Goal: Information Seeking & Learning: Understand process/instructions

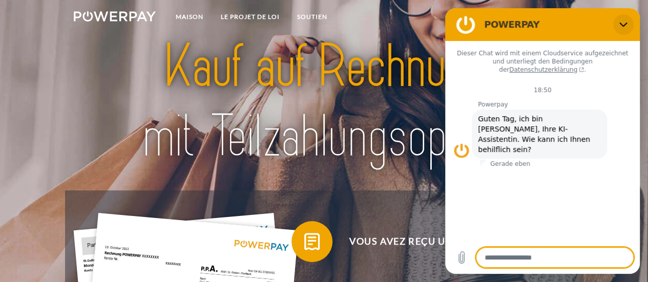
click at [624, 29] on button "Schließen" at bounding box center [623, 24] width 20 height 20
type textarea "*"
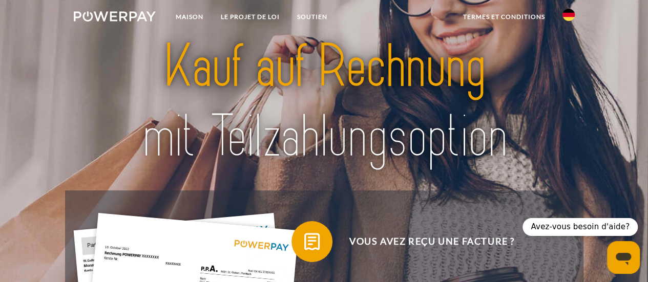
click at [560, 15] on link at bounding box center [569, 18] width 30 height 20
click at [567, 99] on img at bounding box center [568, 101] width 12 height 12
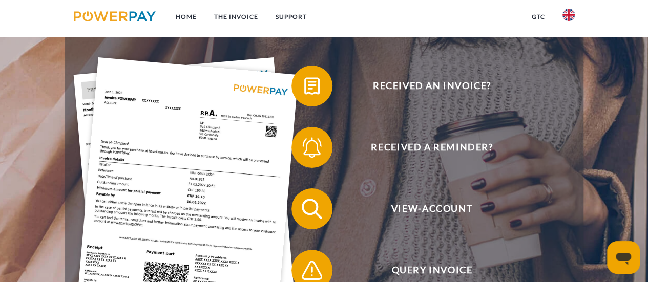
scroll to position [119, 0]
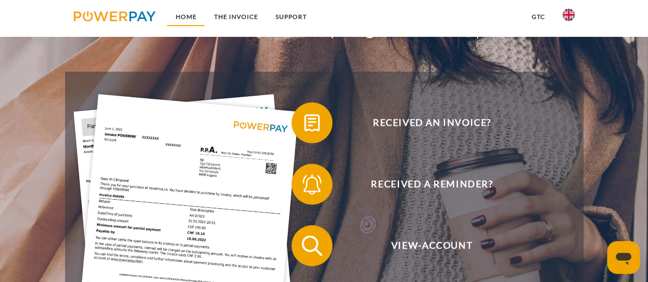
click at [189, 16] on link "Home" at bounding box center [185, 17] width 38 height 18
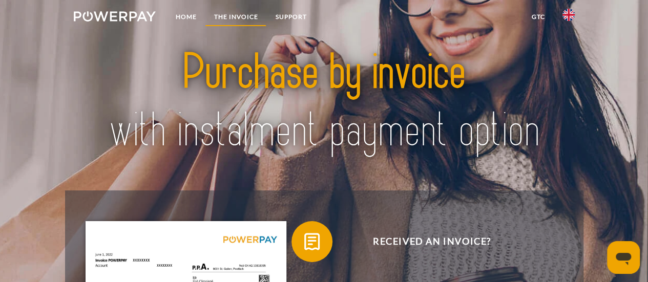
click at [251, 20] on link "THE INVOICE" at bounding box center [235, 17] width 61 height 18
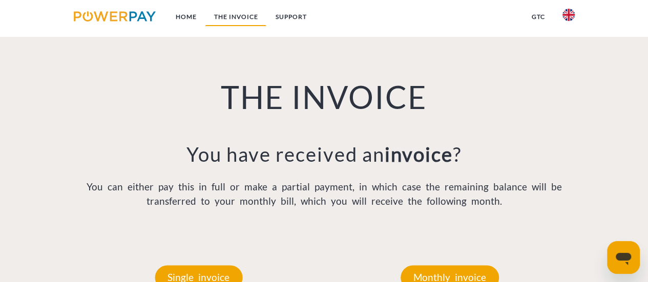
scroll to position [667, 0]
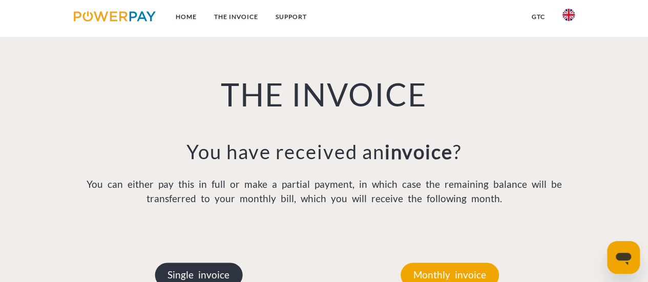
click at [192, 275] on p "Single invoice" at bounding box center [199, 275] width 88 height 25
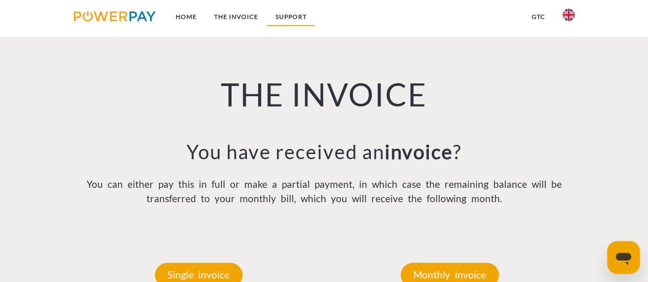
click at [296, 13] on link "Support" at bounding box center [290, 17] width 49 height 18
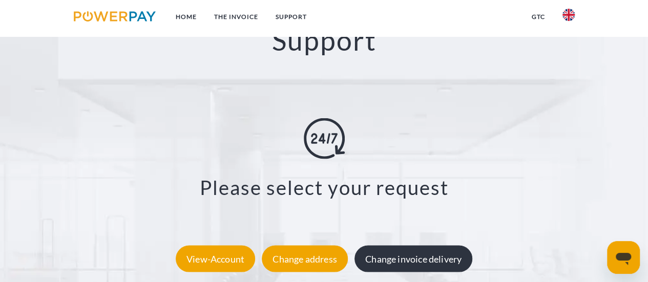
scroll to position [1729, 0]
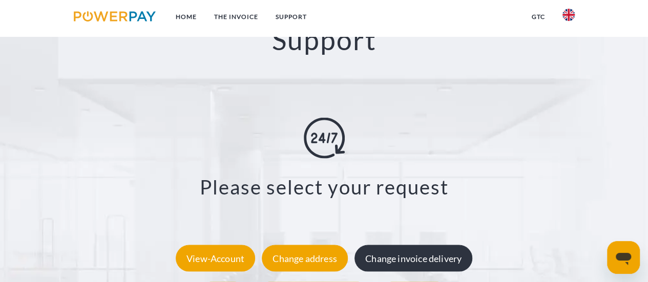
click at [400, 245] on div "Change invoice delivery" at bounding box center [413, 258] width 118 height 27
